Goal: Communication & Community: Share content

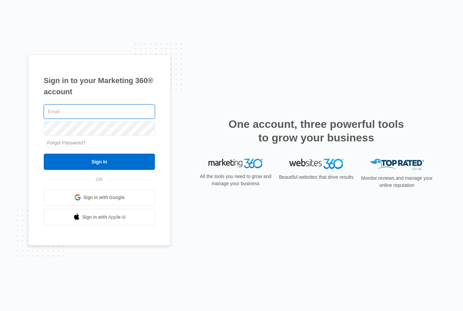
type input "[EMAIL_ADDRESS][DOMAIN_NAME]"
click at [99, 170] on input "Sign In" at bounding box center [99, 161] width 111 height 16
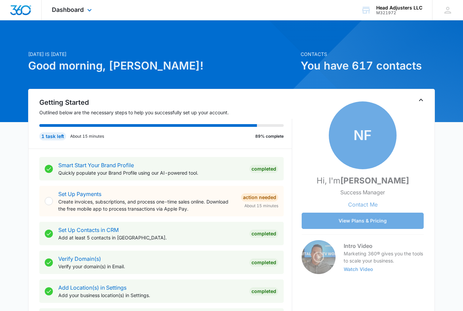
click at [90, 16] on div "Dashboard Apps Reputation Websites Forms CRM Email Social Payments POS Content …" at bounding box center [73, 10] width 62 height 20
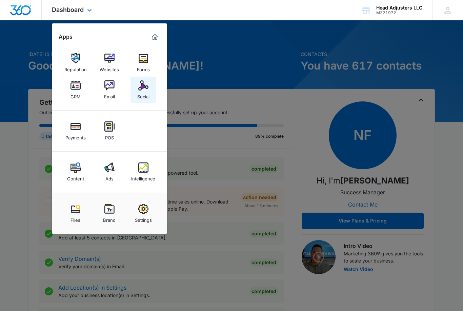
click at [142, 88] on img at bounding box center [143, 85] width 10 height 10
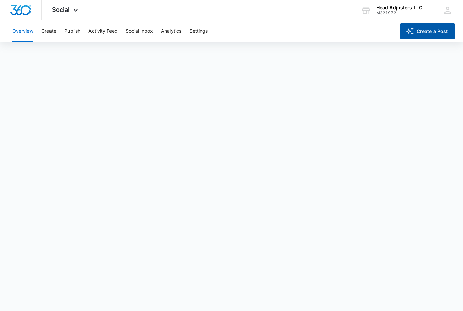
click at [433, 34] on button "Create a Post" at bounding box center [427, 31] width 55 height 16
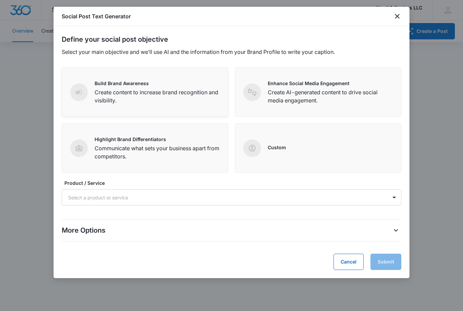
click at [152, 89] on p "Create content to increase brand recognition and visibility." at bounding box center [157, 96] width 125 height 16
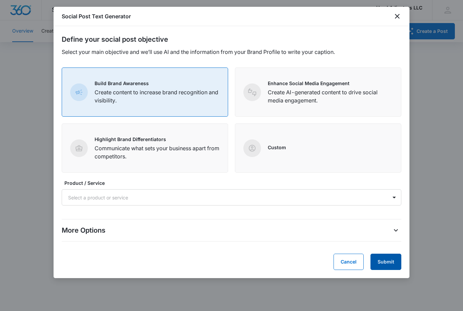
click at [386, 259] on button "Submit" at bounding box center [385, 261] width 31 height 16
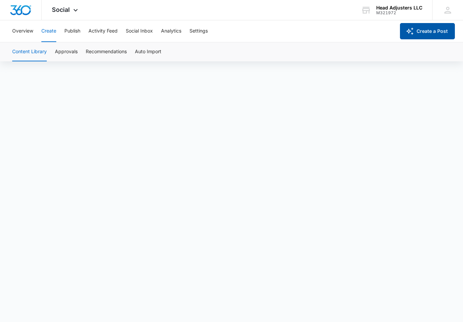
click at [429, 36] on button "Create a Post" at bounding box center [427, 31] width 55 height 16
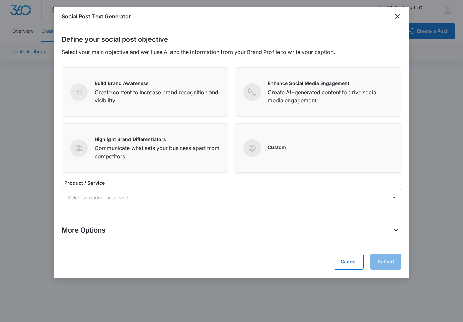
click at [288, 168] on div "Custom" at bounding box center [318, 147] width 166 height 49
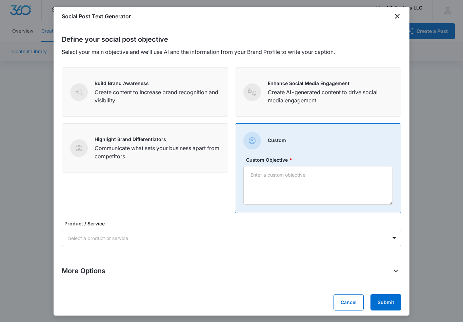
click at [385, 310] on div at bounding box center [231, 161] width 463 height 322
